Goal: Go to known website: Access a specific website the user already knows

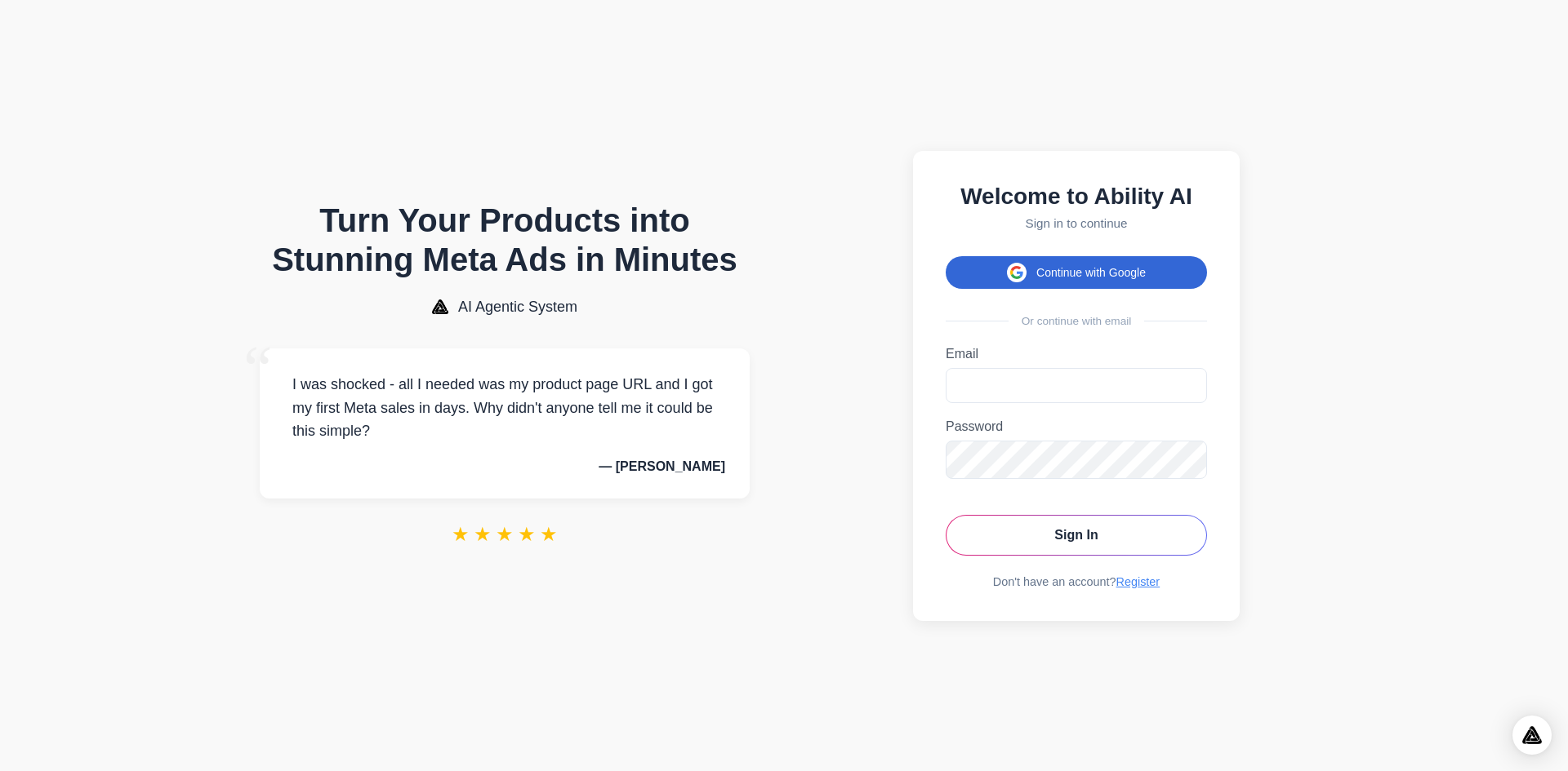
click at [1047, 281] on button "Continue with Google" at bounding box center [1077, 273] width 261 height 33
